Goal: Information Seeking & Learning: Find specific page/section

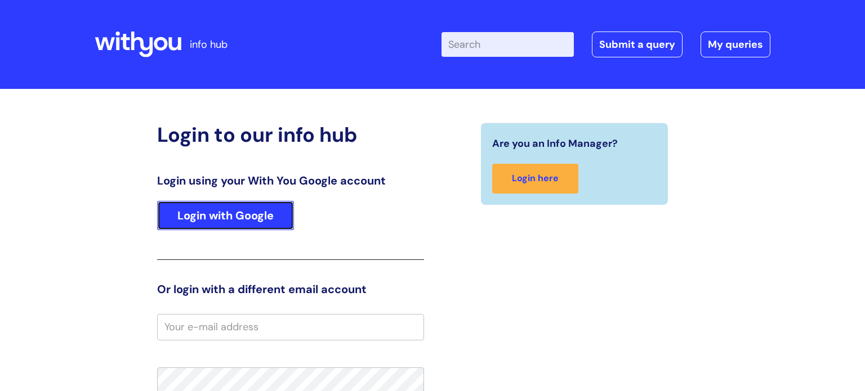
click at [238, 211] on link "Login with Google" at bounding box center [225, 215] width 137 height 29
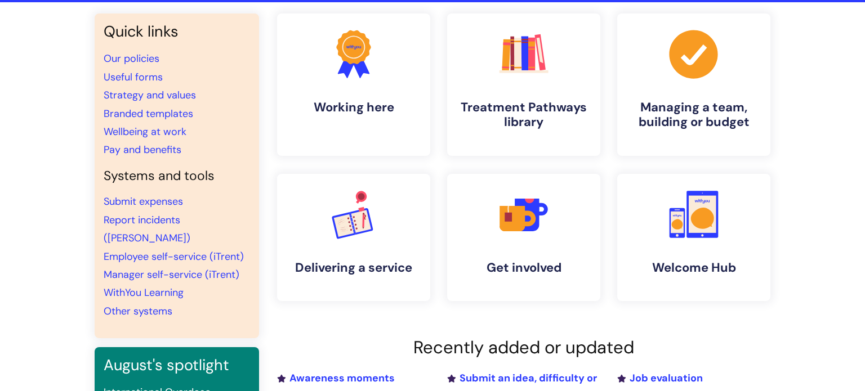
scroll to position [86, 0]
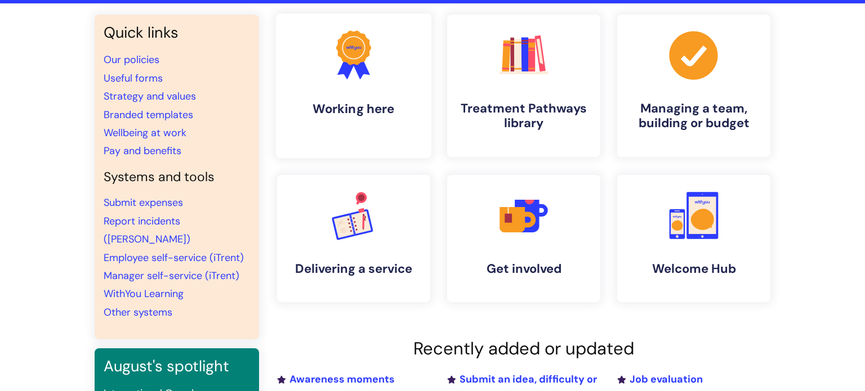
click at [345, 91] on link ".cls-1{fill:#f89b22;}.cls-1,.cls-2,.cls-3{stroke-width:0px;}.cls-2{fill:#2d3cff…" at bounding box center [353, 86] width 155 height 145
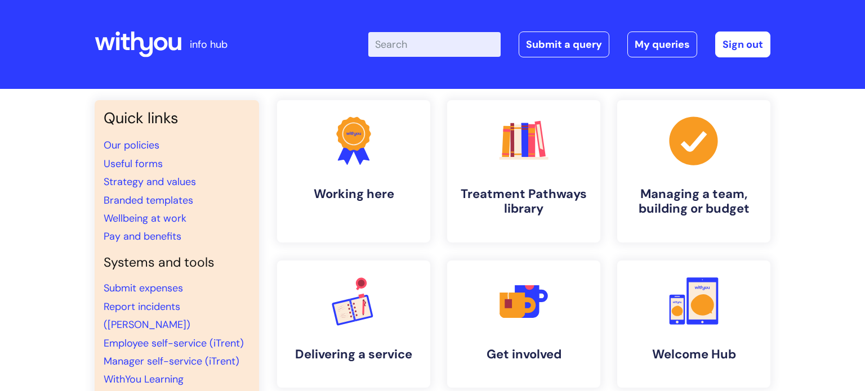
click at [413, 49] on input "Enter your search term here..." at bounding box center [434, 44] width 132 height 25
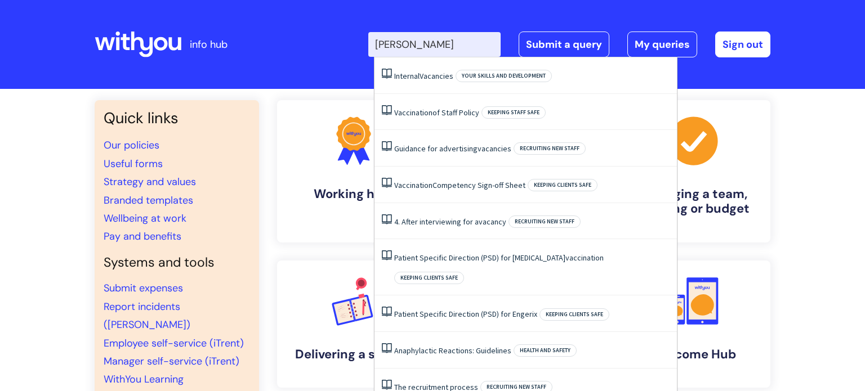
type input "vacan"
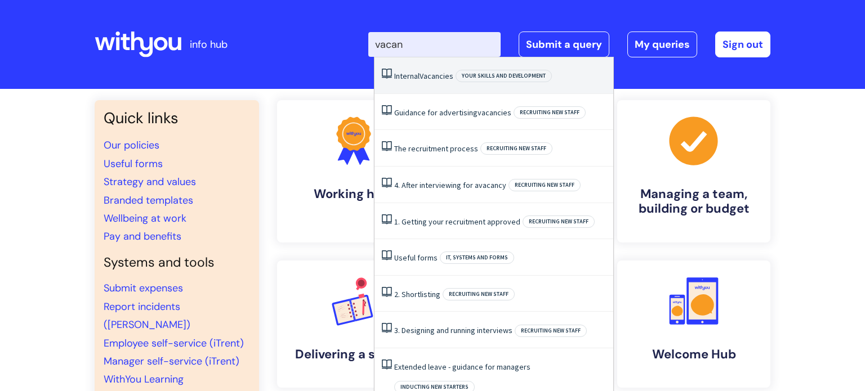
click at [426, 77] on span "Vacancies" at bounding box center [436, 76] width 34 height 10
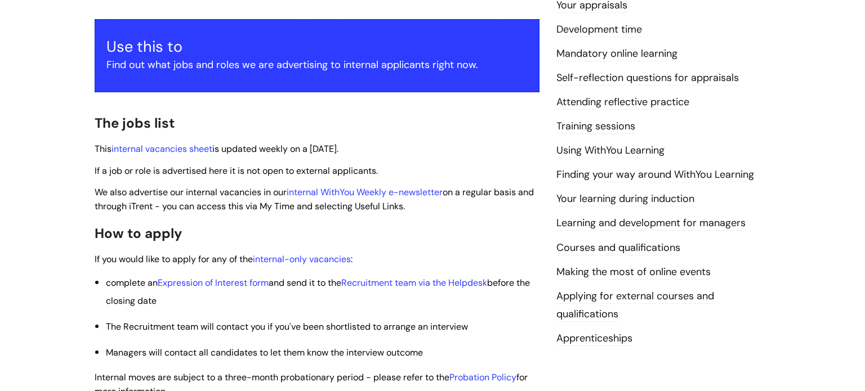
scroll to position [194, 0]
click at [166, 145] on link "internal vacancies sheet" at bounding box center [161, 148] width 101 height 12
